Goal: Go to known website: Access a specific website the user already knows

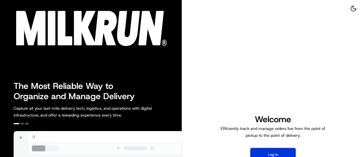
click at [270, 154] on button "Log in" at bounding box center [273, 155] width 46 height 14
